Goal: Transaction & Acquisition: Purchase product/service

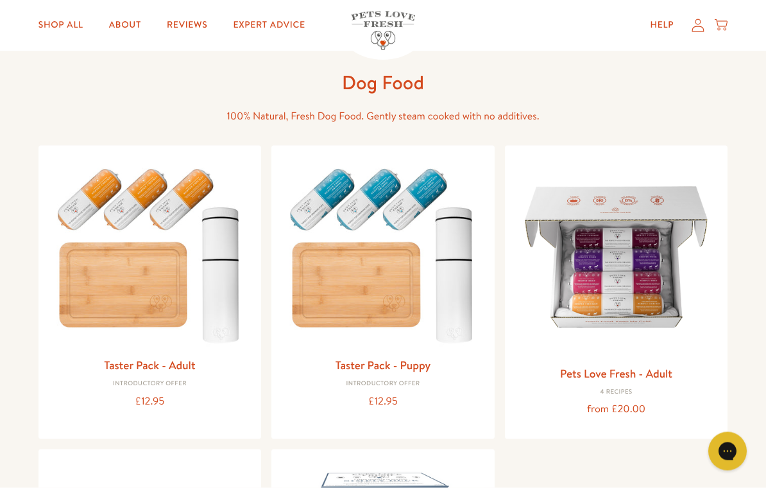
scroll to position [51, 0]
click at [639, 370] on link "Pets Love Fresh - Adult" at bounding box center [616, 373] width 112 height 16
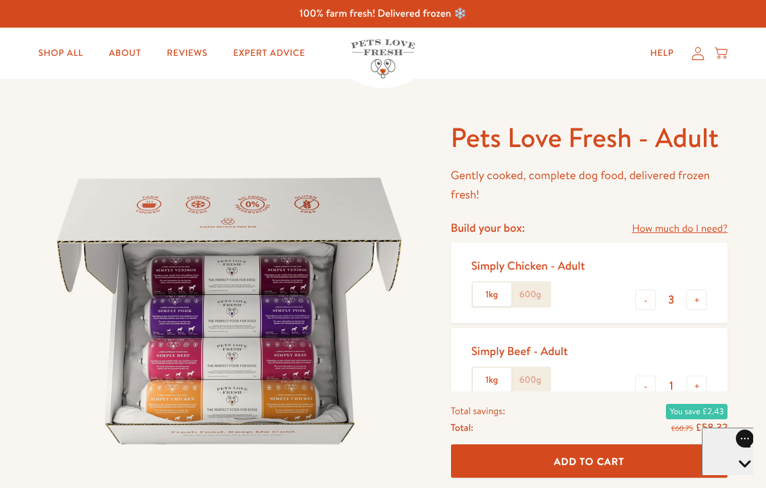
click at [70, 51] on link "Shop All" at bounding box center [60, 53] width 65 height 26
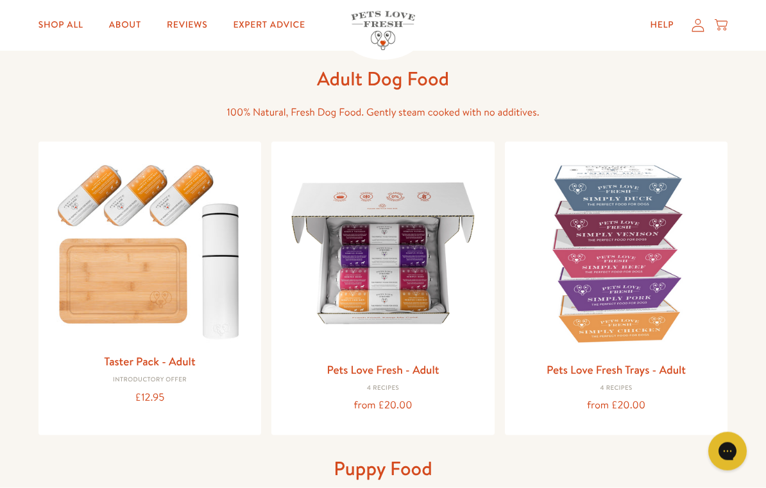
scroll to position [55, 0]
click at [123, 359] on link "Taster Pack - Adult" at bounding box center [149, 360] width 91 height 16
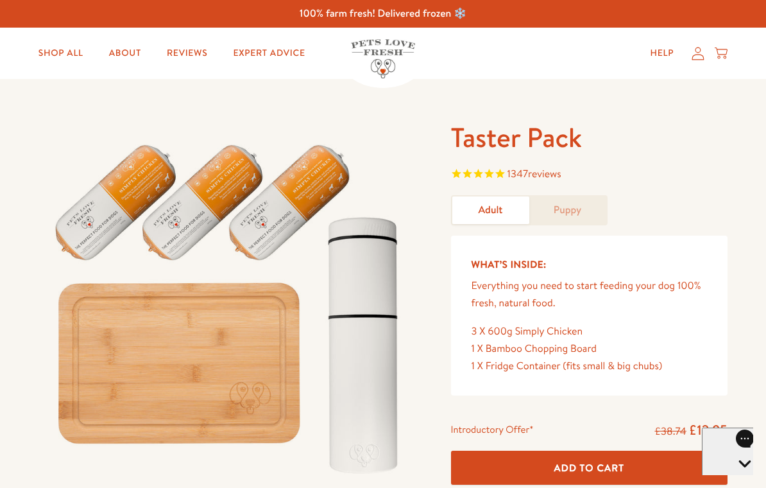
click at [61, 52] on link "Shop All" at bounding box center [60, 53] width 65 height 26
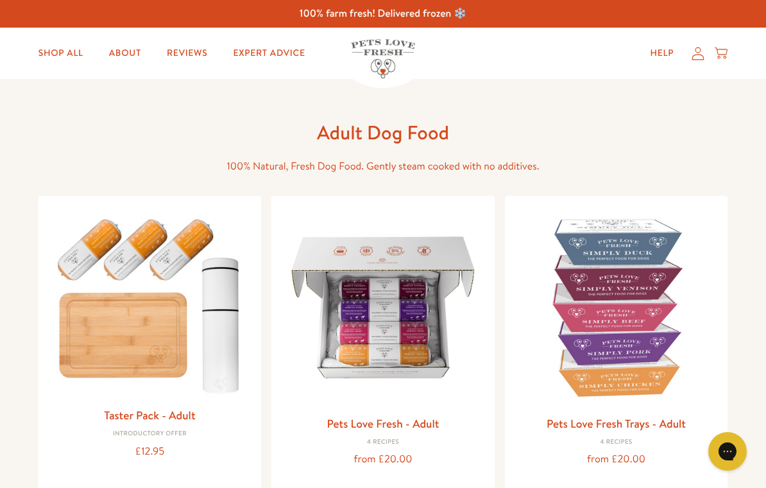
click at [587, 429] on link "Pets Love Fresh Trays - Adult" at bounding box center [616, 423] width 139 height 16
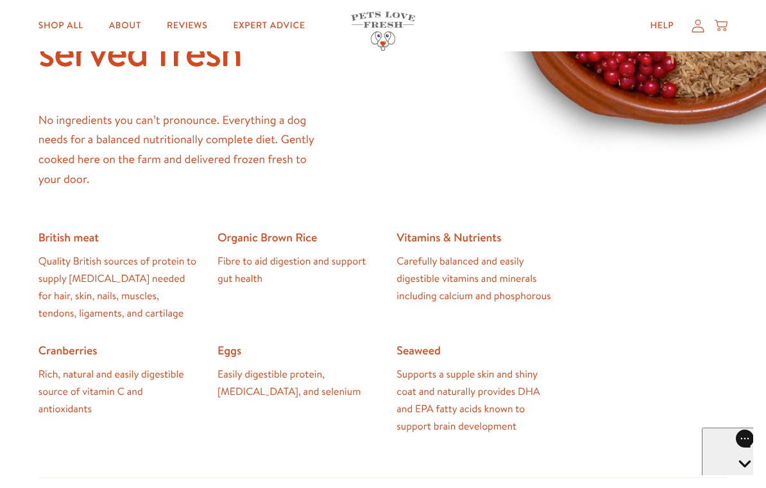
scroll to position [1036, 0]
